Goal: Task Accomplishment & Management: Use online tool/utility

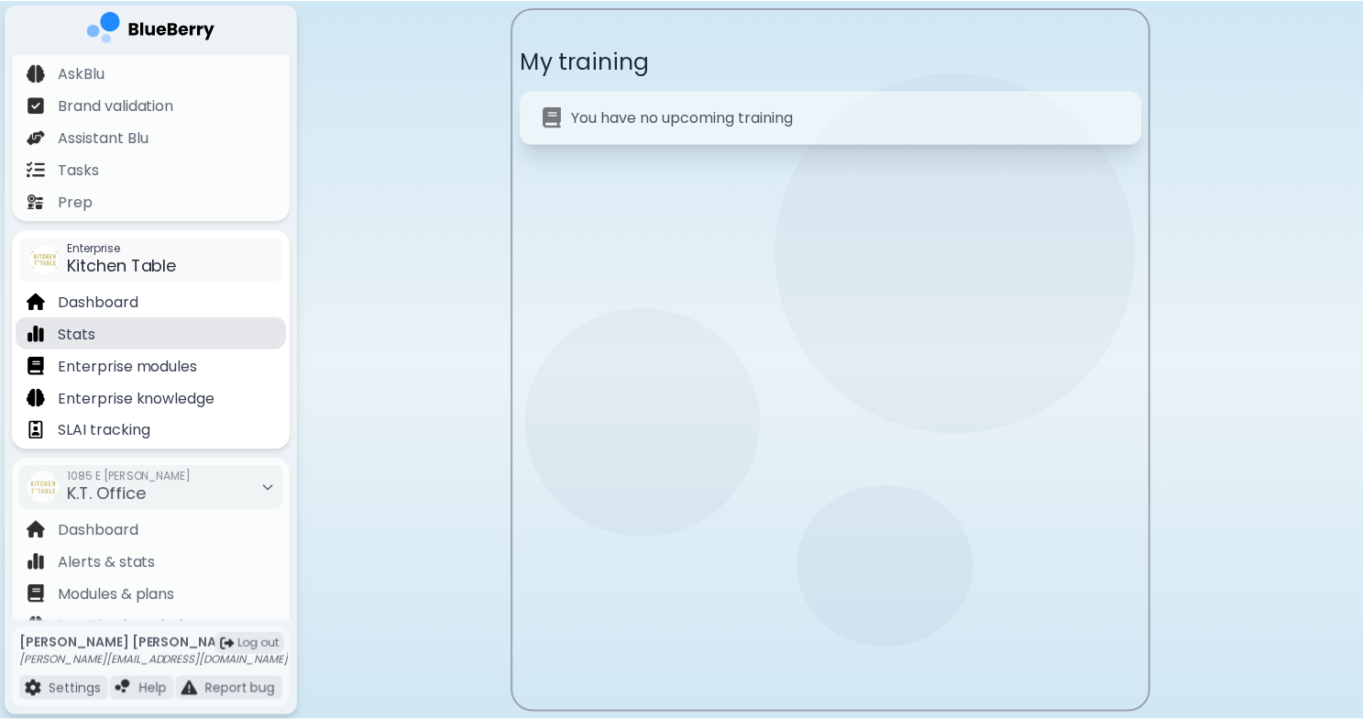
scroll to position [210, 0]
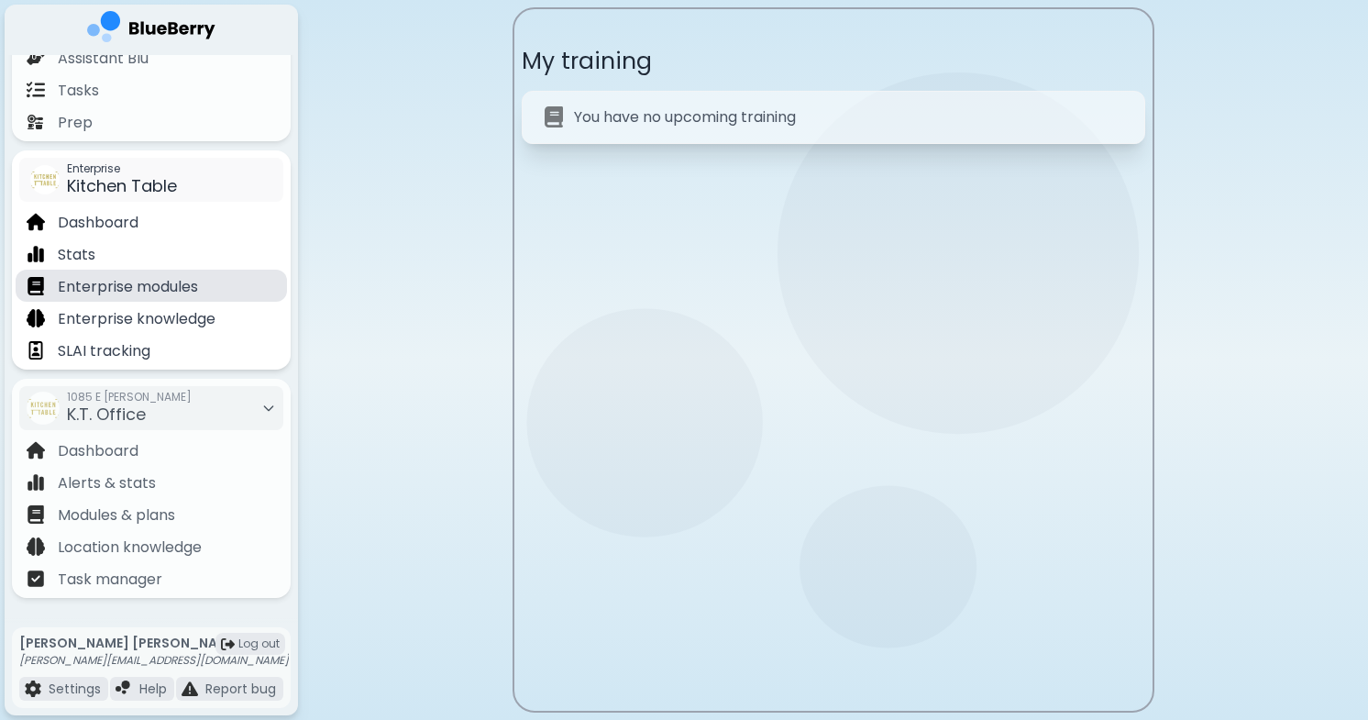
click at [191, 286] on p "Enterprise modules" at bounding box center [128, 287] width 140 height 22
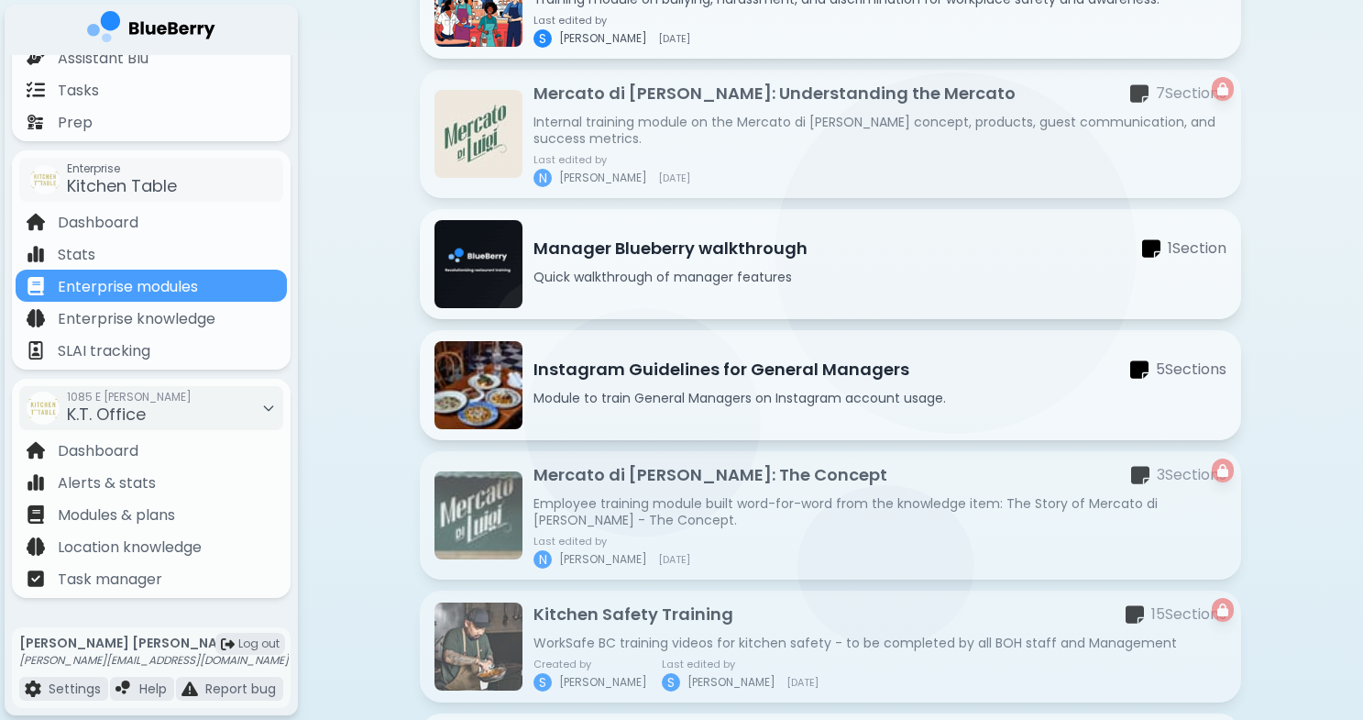
scroll to position [965, 0]
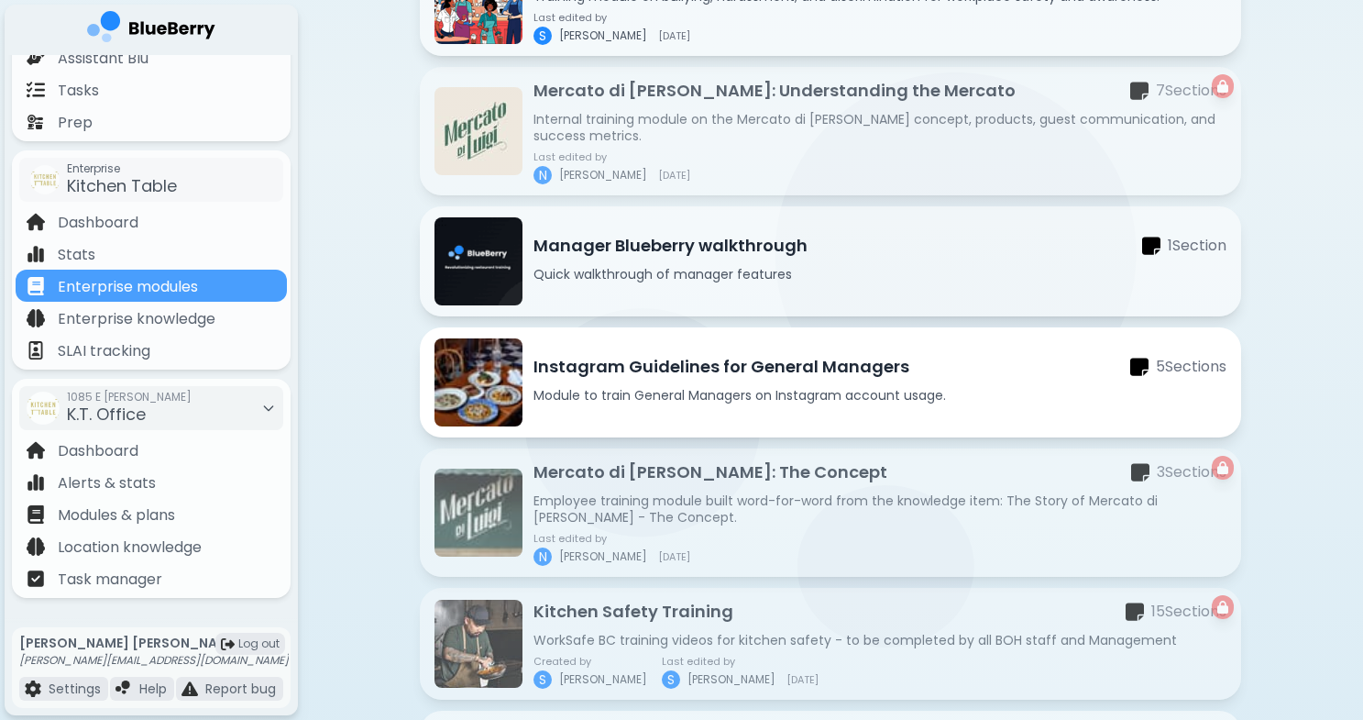
click at [912, 375] on div "Instagram Guidelines for General Managers 5 Section s" at bounding box center [880, 367] width 693 height 26
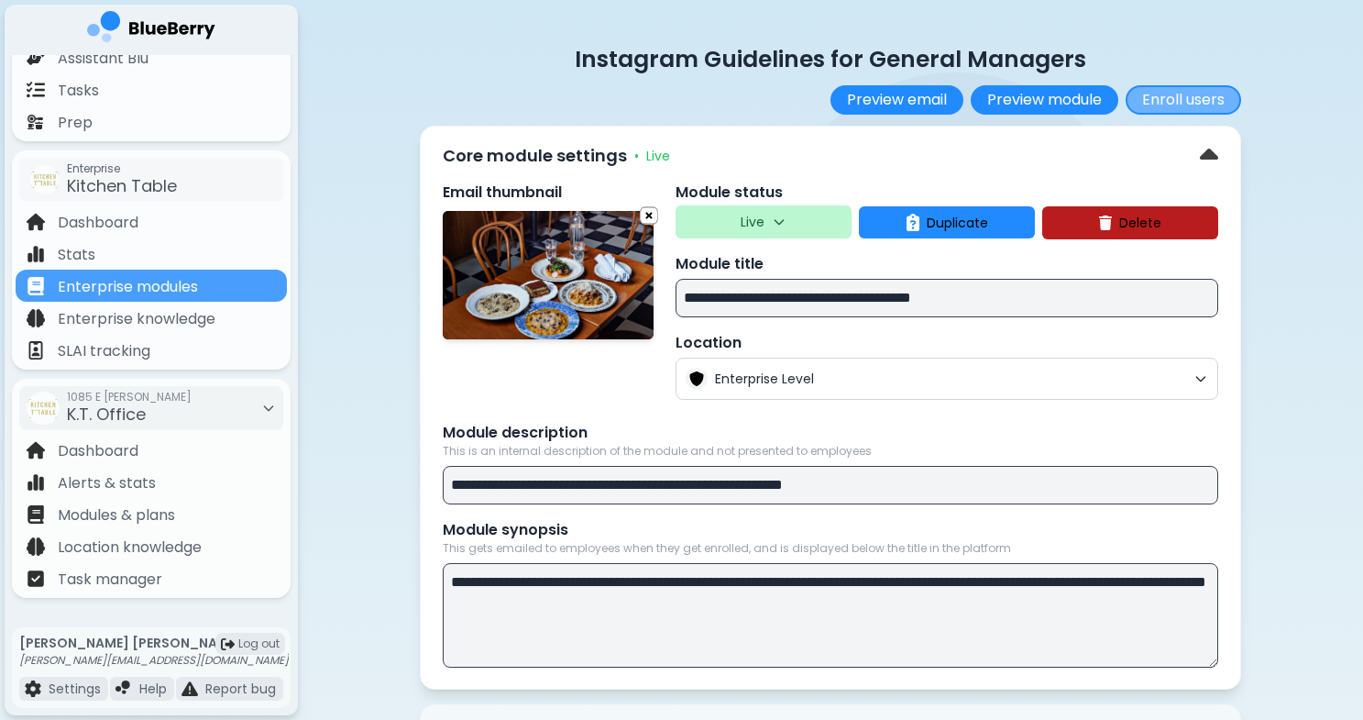
click at [1204, 103] on button "Enroll users" at bounding box center [1184, 99] width 116 height 29
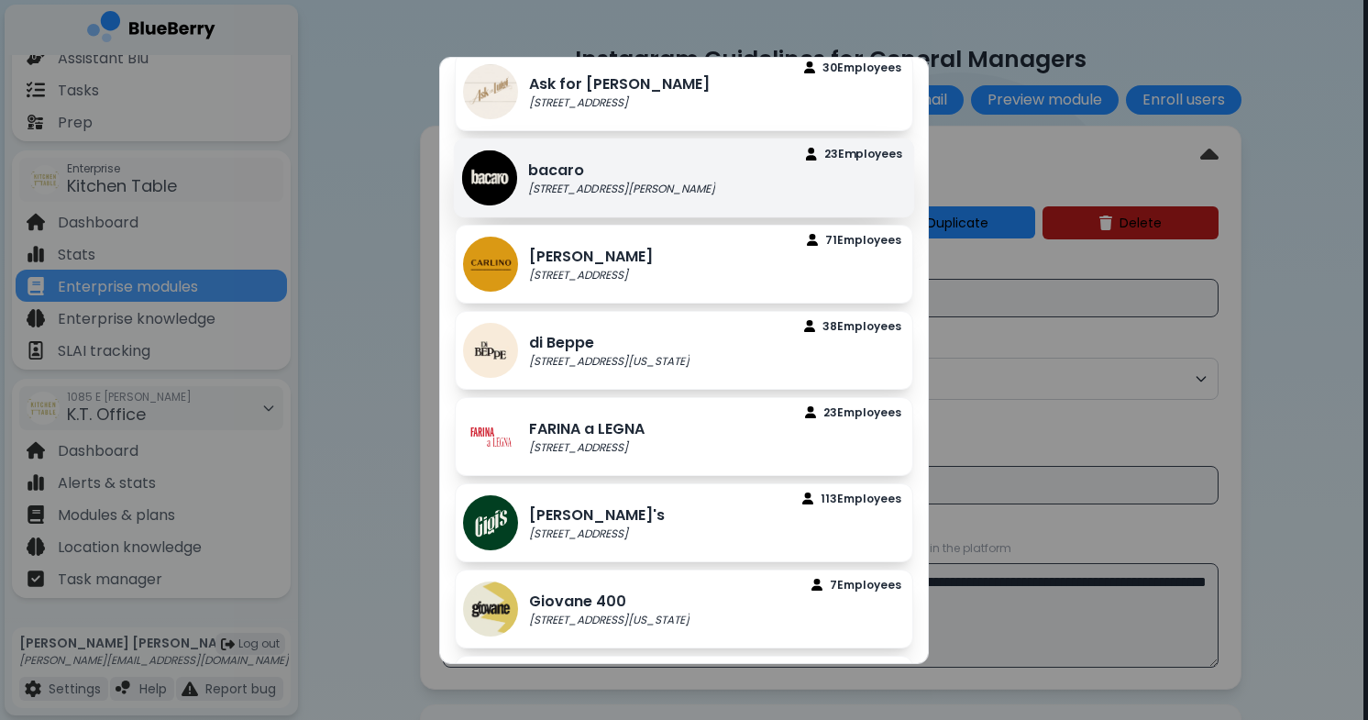
scroll to position [74, 0]
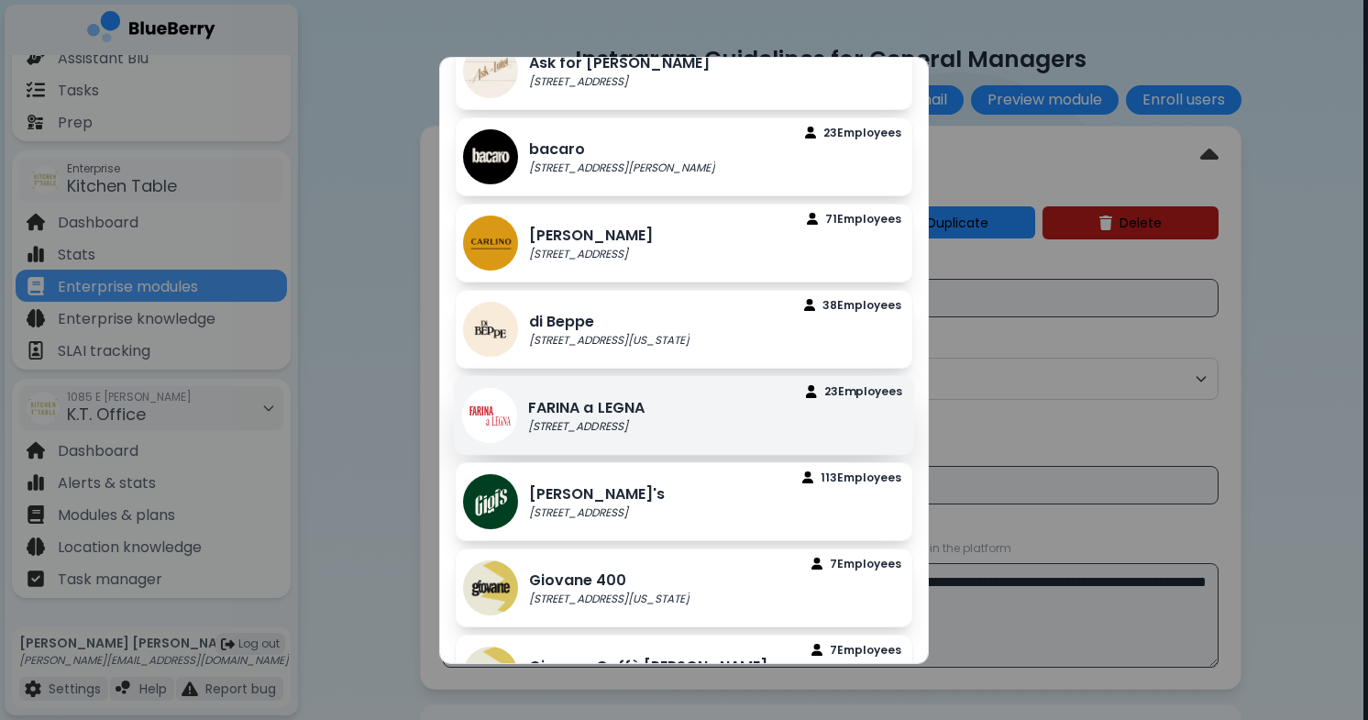
click at [685, 425] on div "[PERSON_NAME] a LEGNA [STREET_ADDRESS] Employee s" at bounding box center [684, 414] width 461 height 79
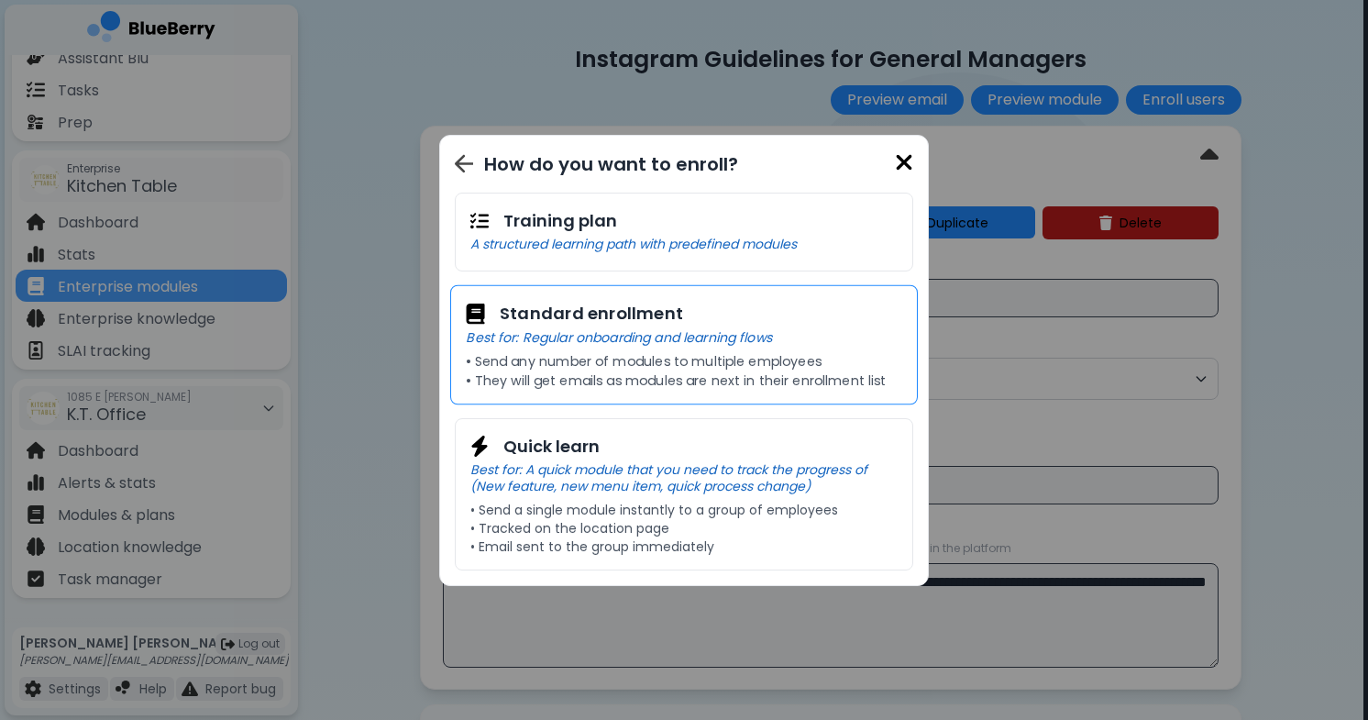
click at [736, 350] on div "Standard enrollment Best for: Regular onboarding and learning flows • Send any …" at bounding box center [684, 344] width 468 height 120
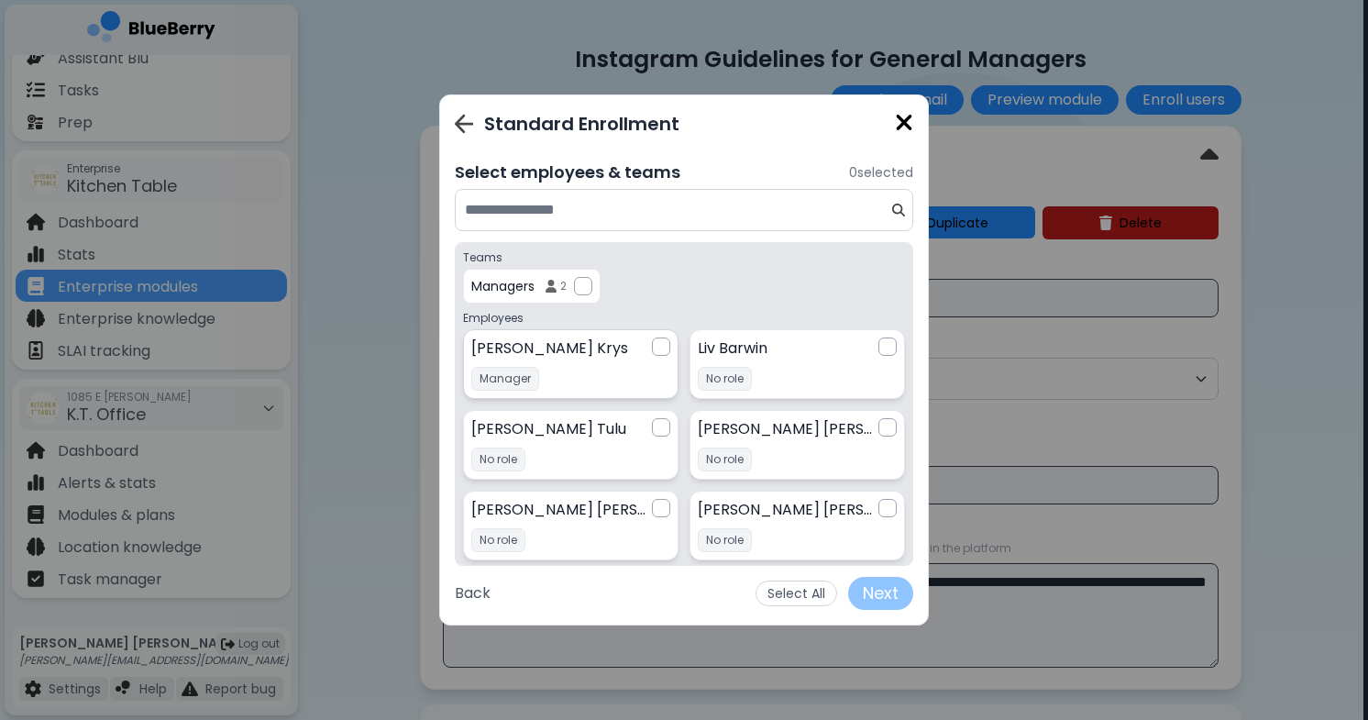
click at [662, 346] on div at bounding box center [661, 346] width 18 height 18
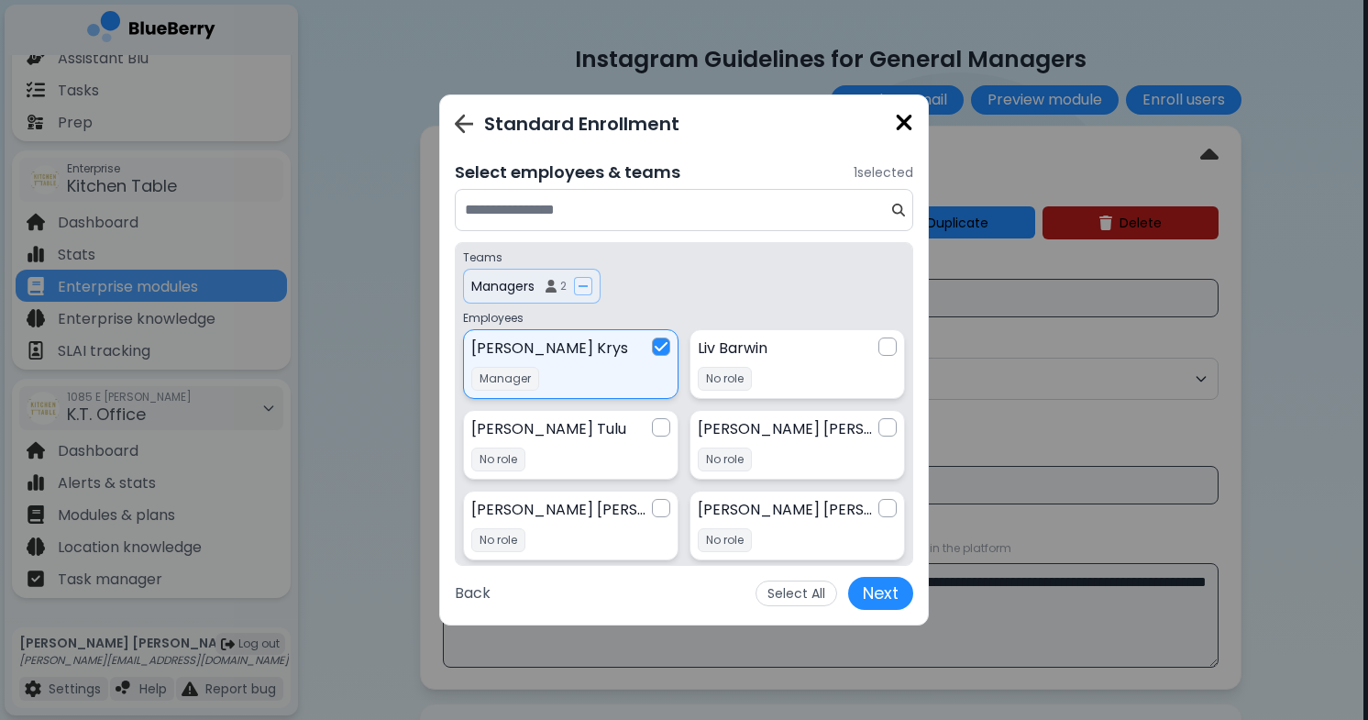
click at [541, 284] on div "Managers 2" at bounding box center [518, 286] width 95 height 17
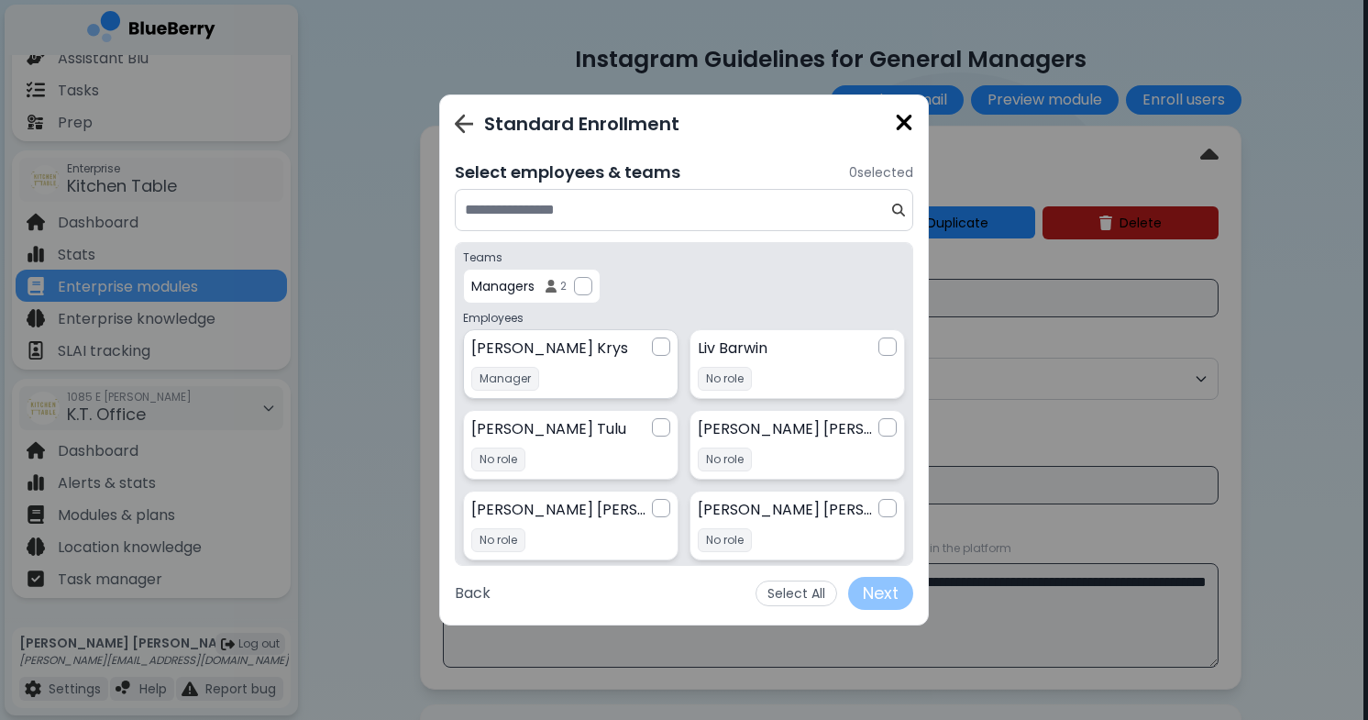
click at [656, 346] on div at bounding box center [661, 346] width 18 height 18
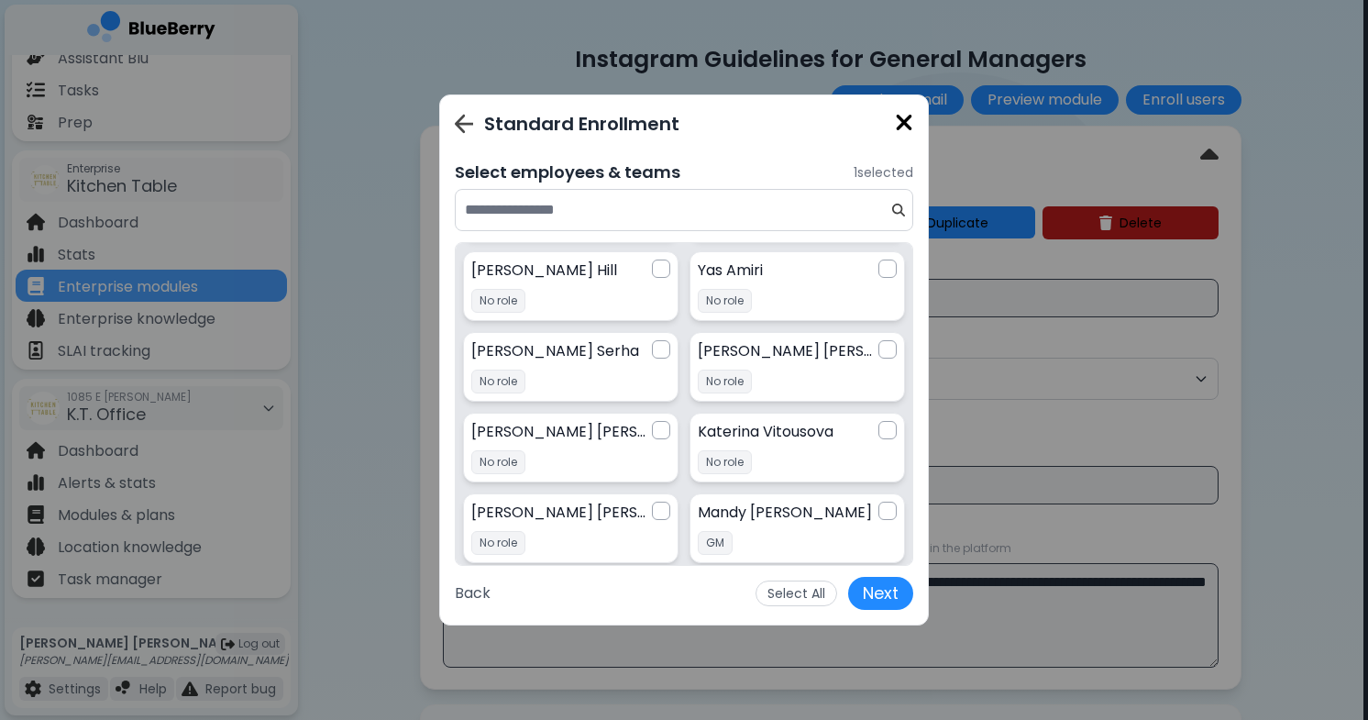
scroll to position [757, 0]
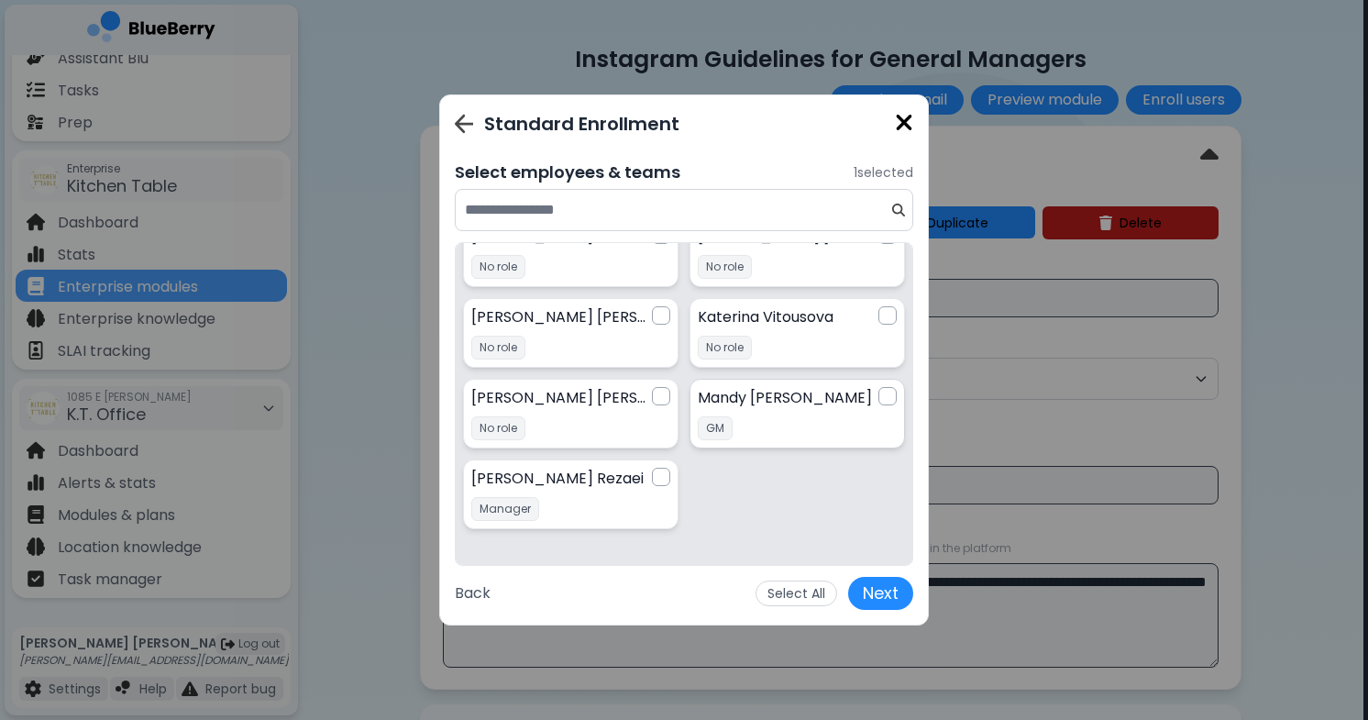
click at [882, 395] on div at bounding box center [887, 396] width 18 height 18
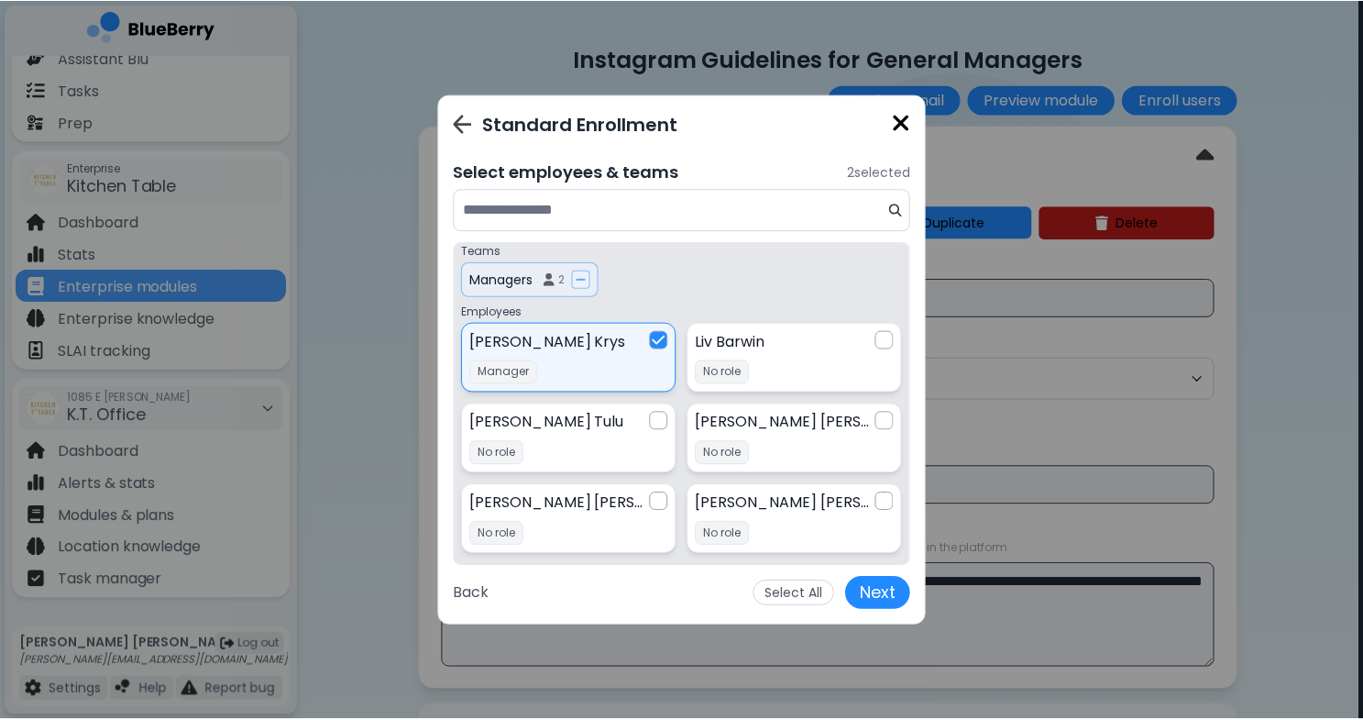
scroll to position [0, 0]
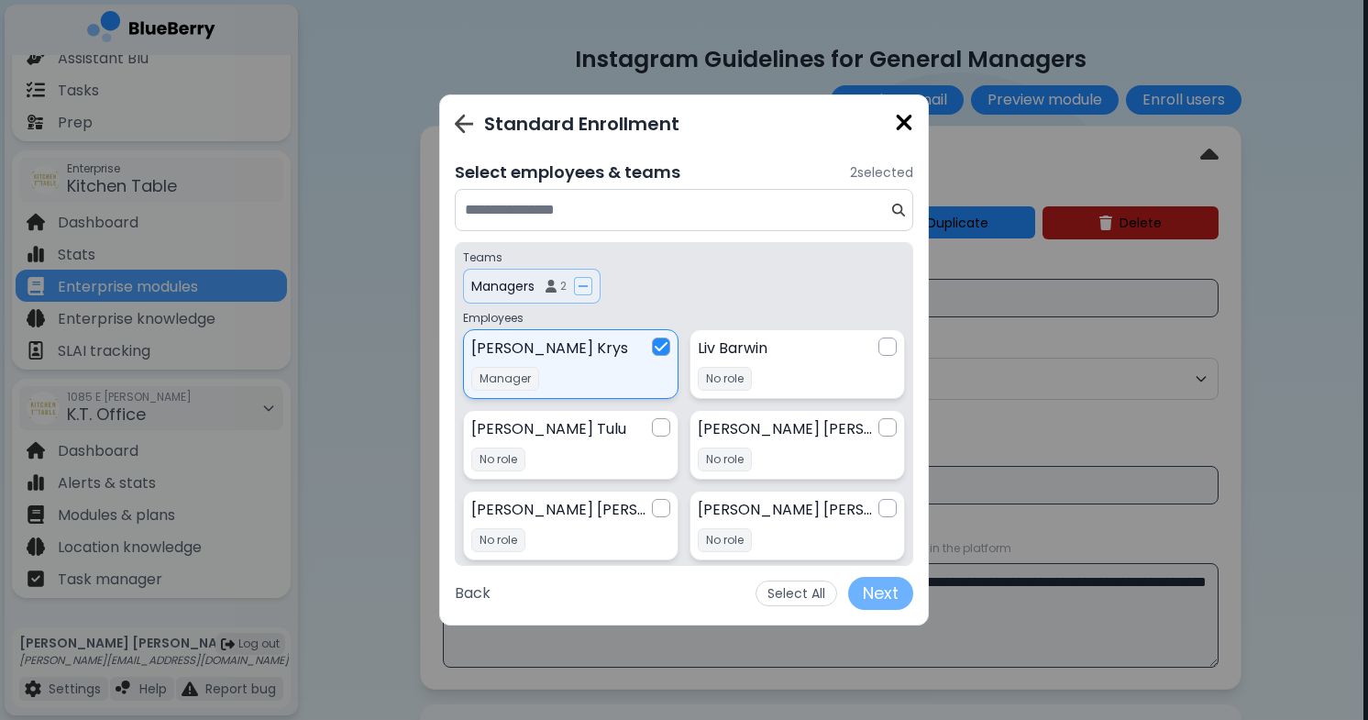
click at [871, 593] on button "Next" at bounding box center [880, 593] width 65 height 33
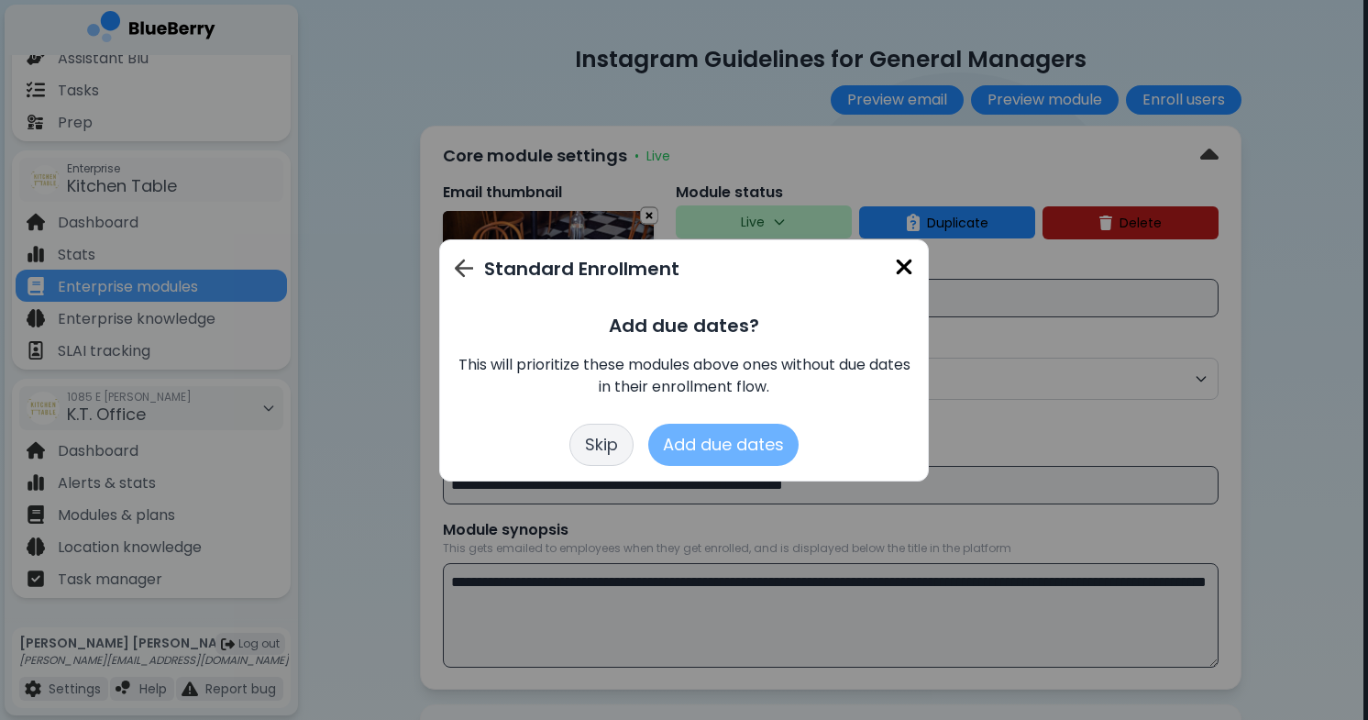
click at [754, 451] on button "Add due dates" at bounding box center [723, 445] width 150 height 42
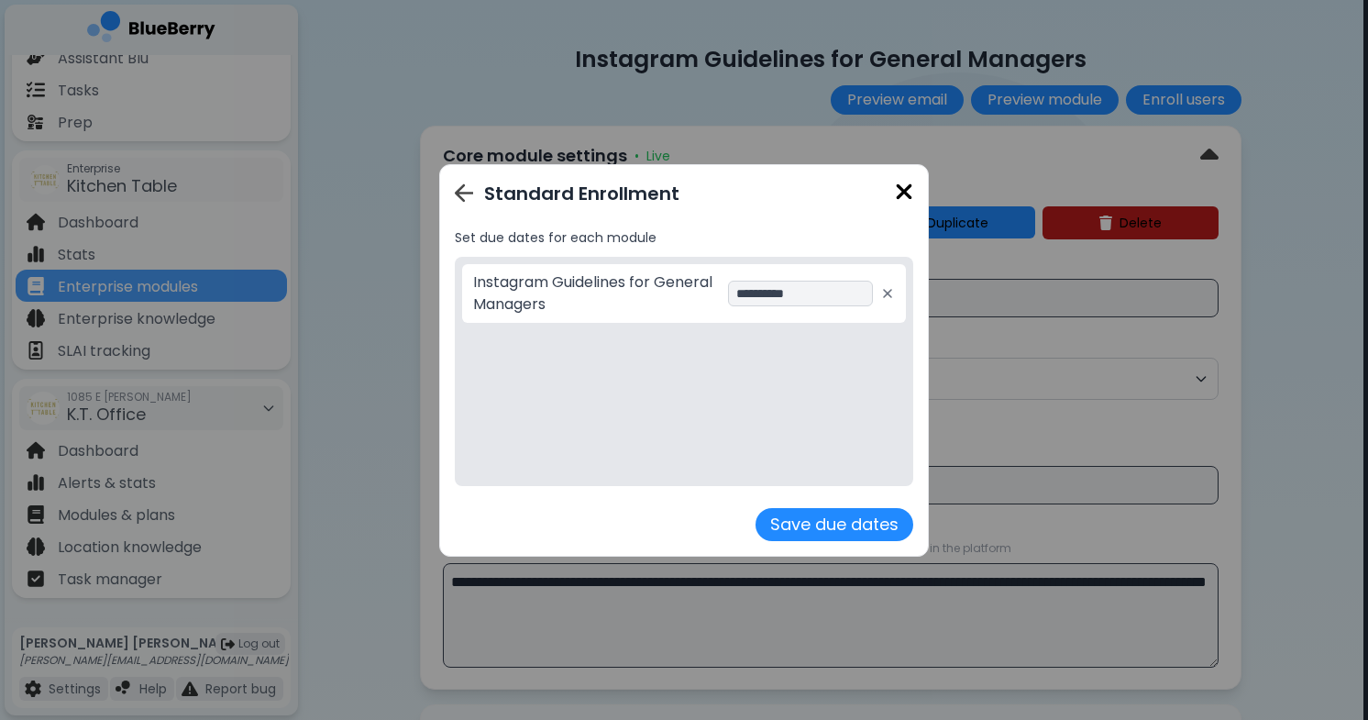
click at [846, 287] on div "**********" at bounding box center [804, 294] width 152 height 26
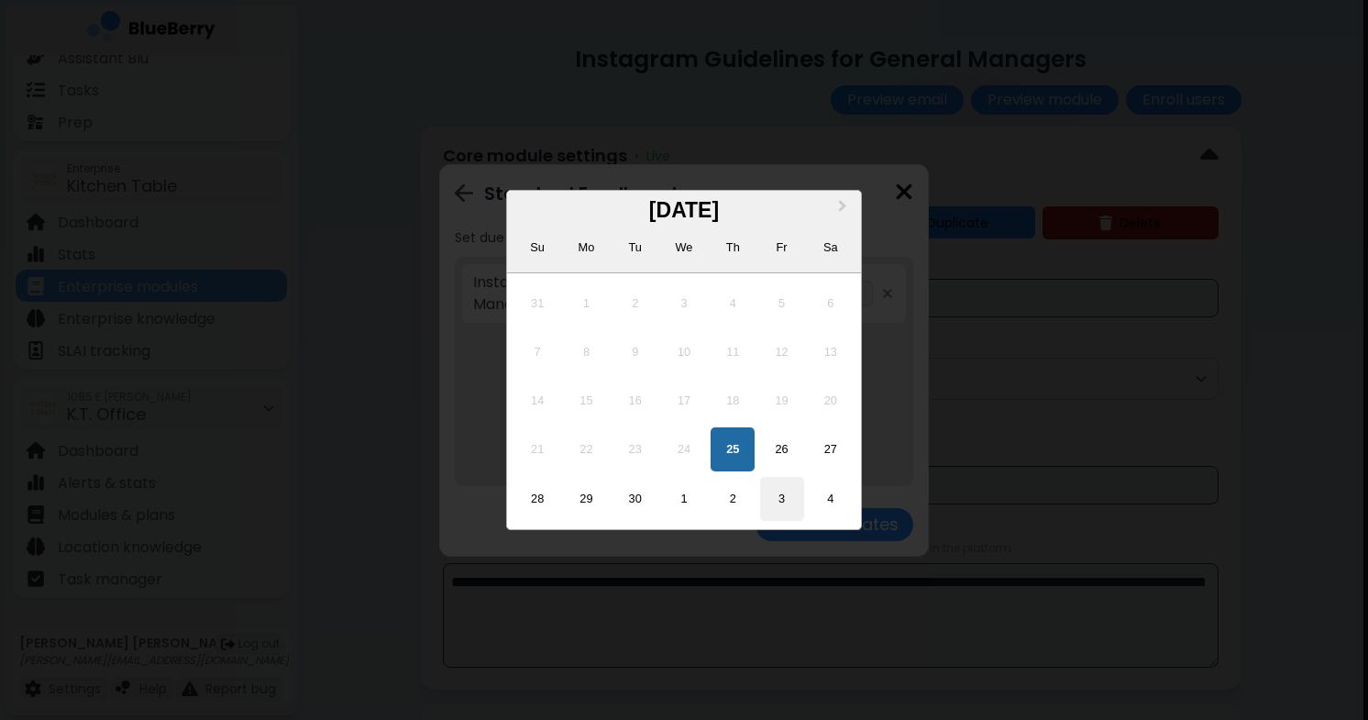
click at [772, 490] on div "3" at bounding box center [782, 499] width 44 height 44
type input "**********"
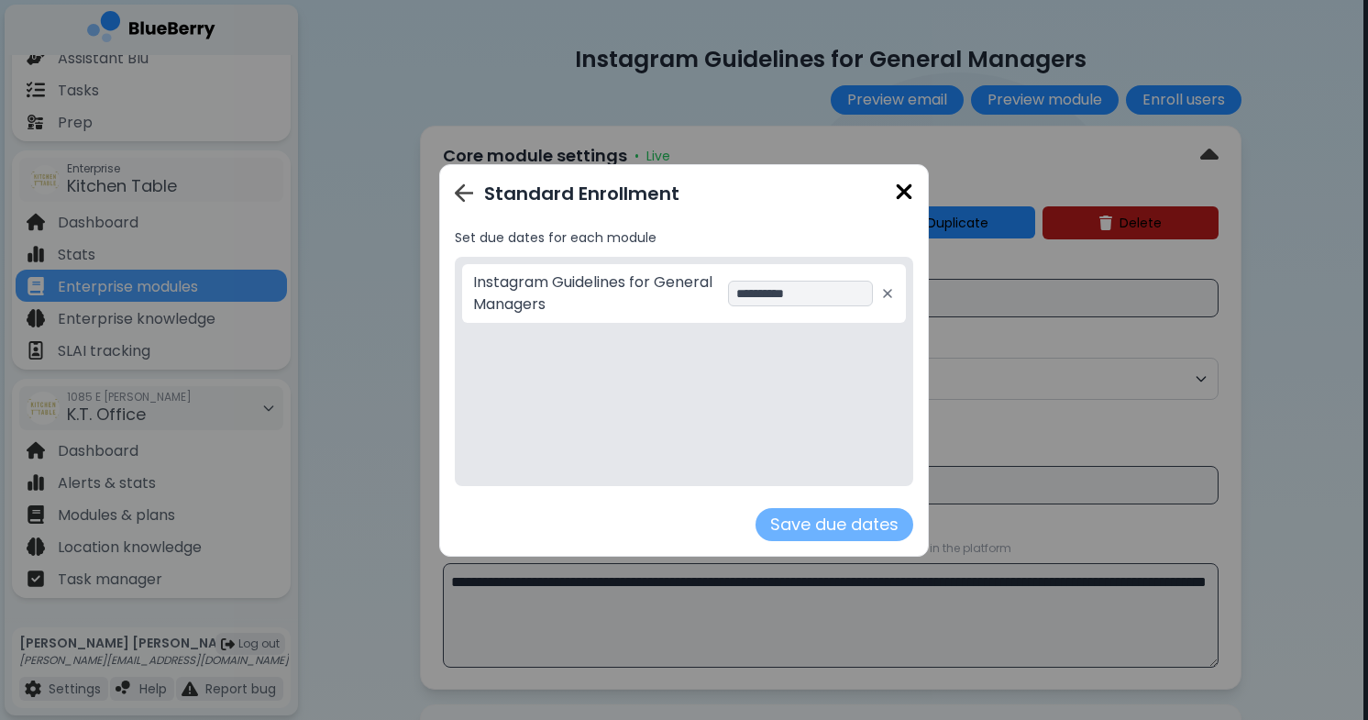
click at [823, 518] on button "Save due dates" at bounding box center [834, 524] width 158 height 33
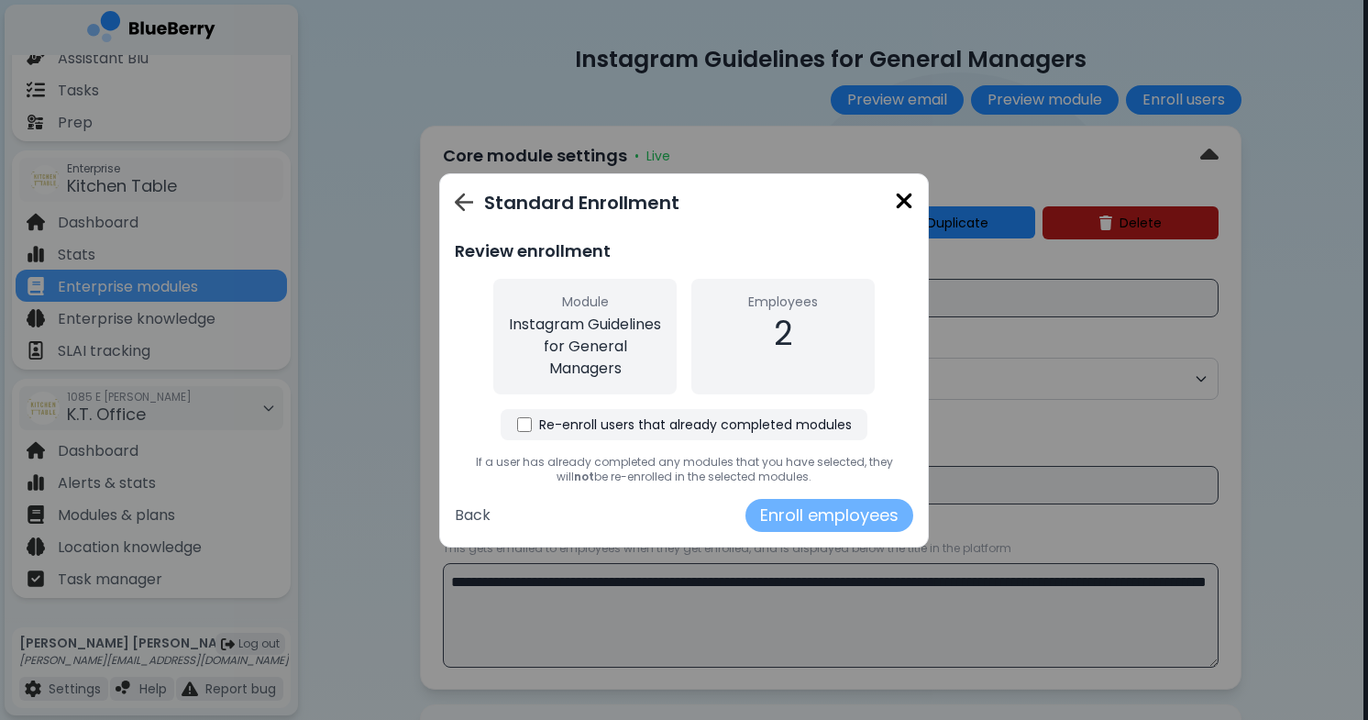
click at [801, 516] on button "Enroll employees" at bounding box center [829, 515] width 168 height 33
